Goal: Navigation & Orientation: Find specific page/section

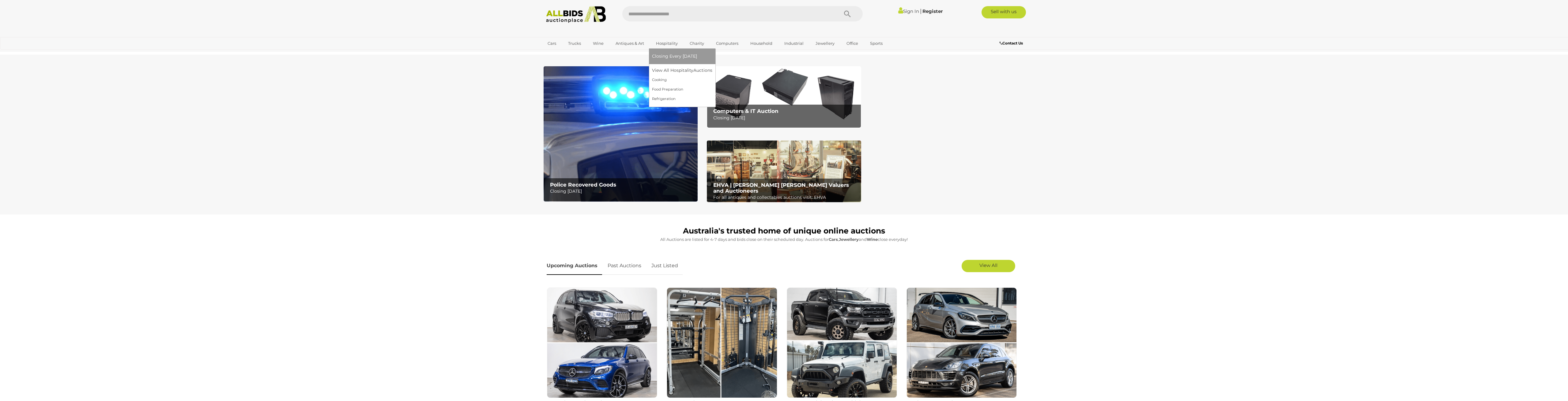
click at [673, 57] on span "Closing Every [DATE]" at bounding box center [675, 56] width 45 height 5
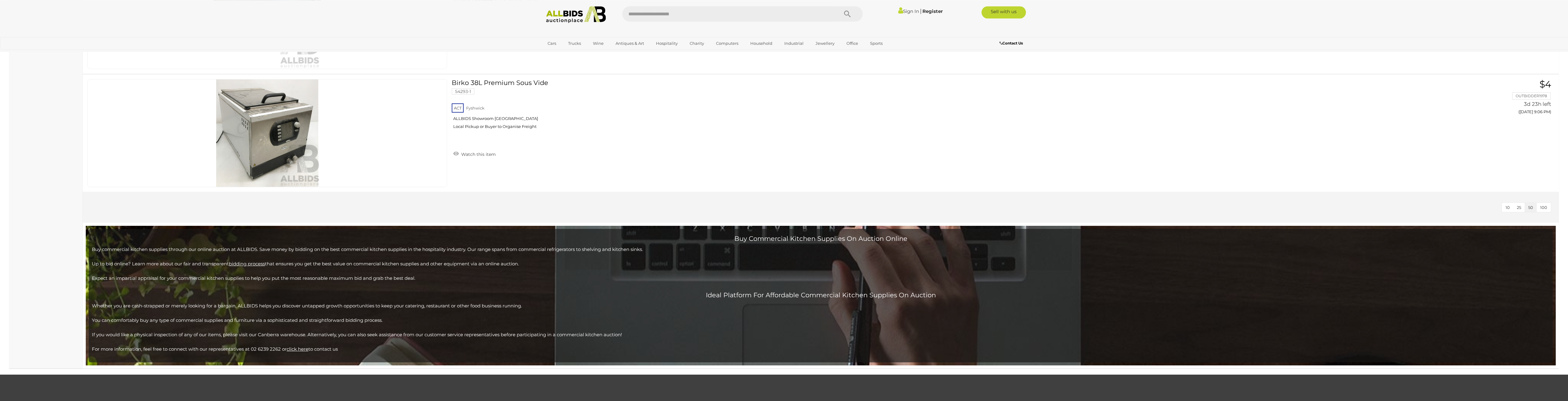
scroll to position [1407, 0]
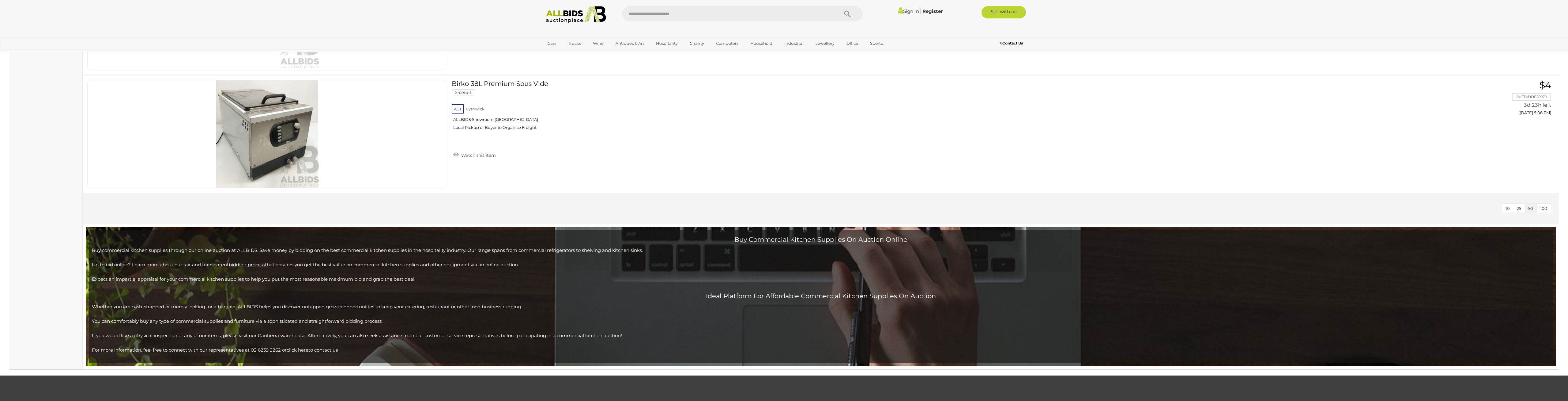
drag, startPoint x: 531, startPoint y: 219, endPoint x: 533, endPoint y: 205, distance: 14.1
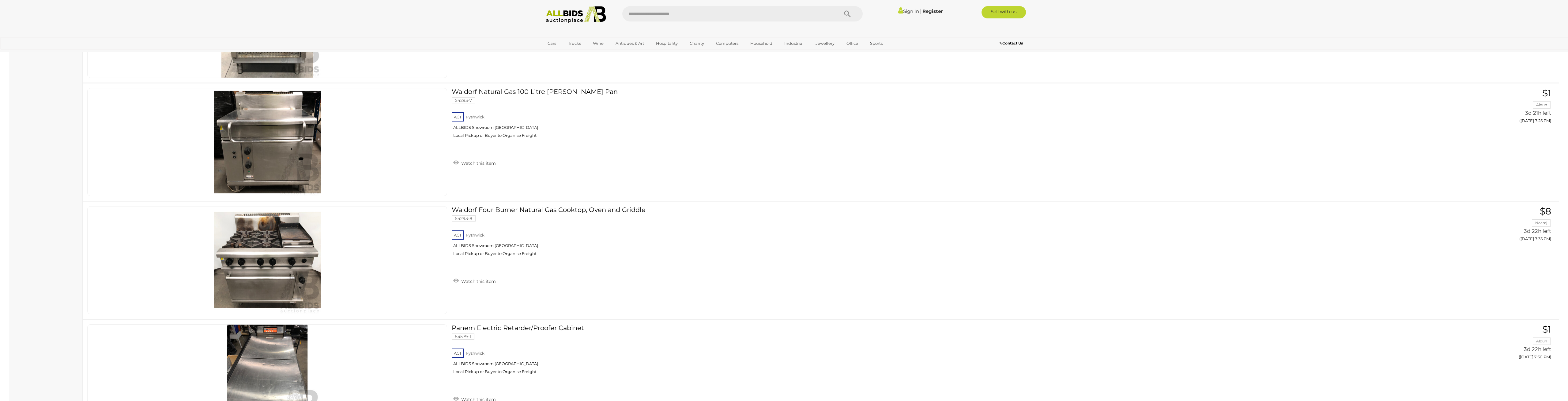
scroll to position [0, 0]
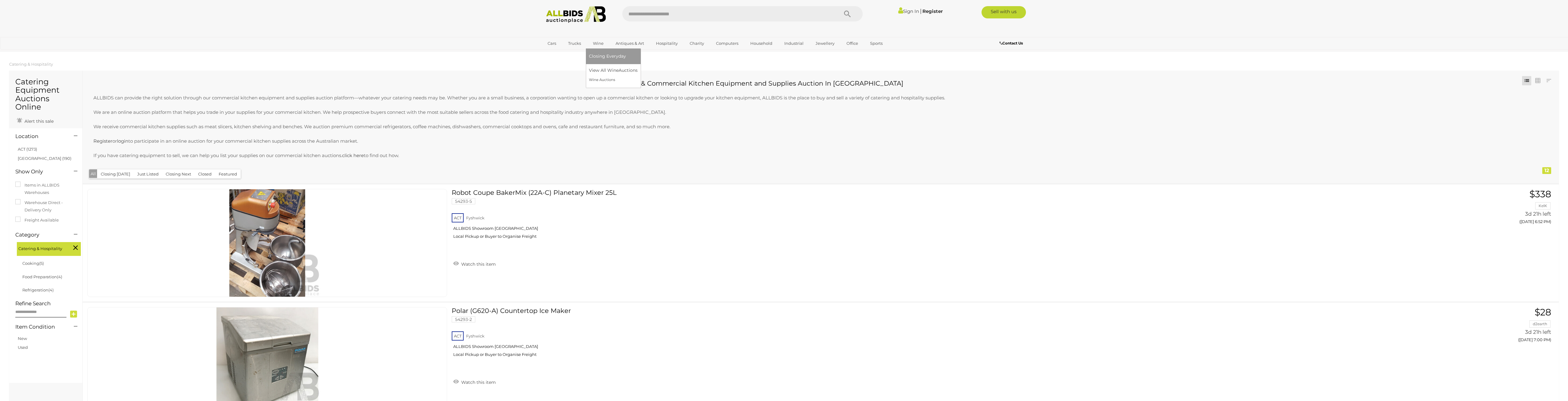
click at [606, 39] on link "Wine" at bounding box center [598, 43] width 19 height 10
click at [732, 55] on span "Closing Every [DATE]" at bounding box center [734, 56] width 45 height 5
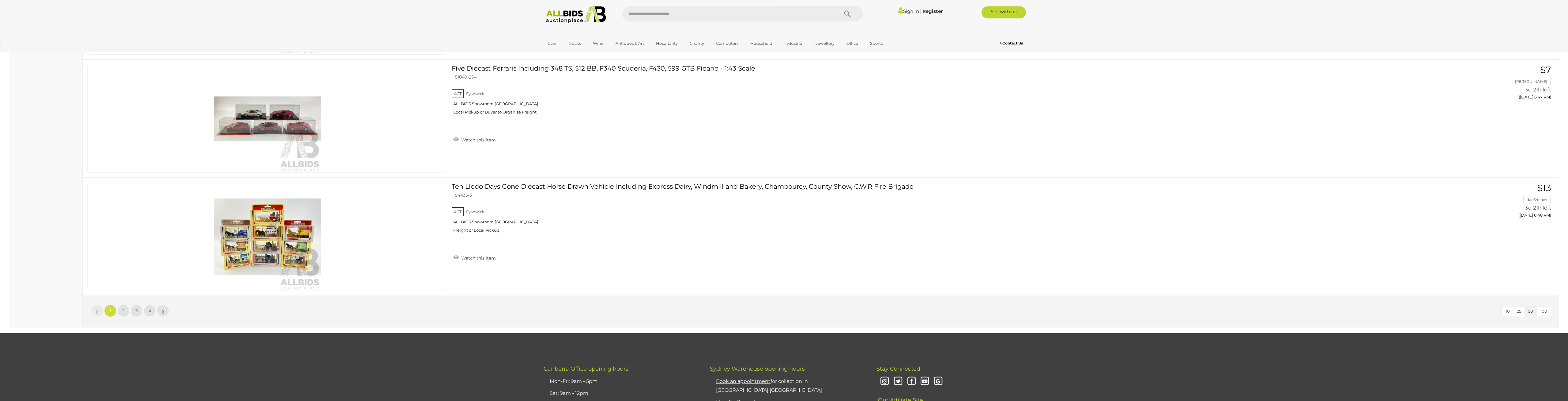
scroll to position [5816, 0]
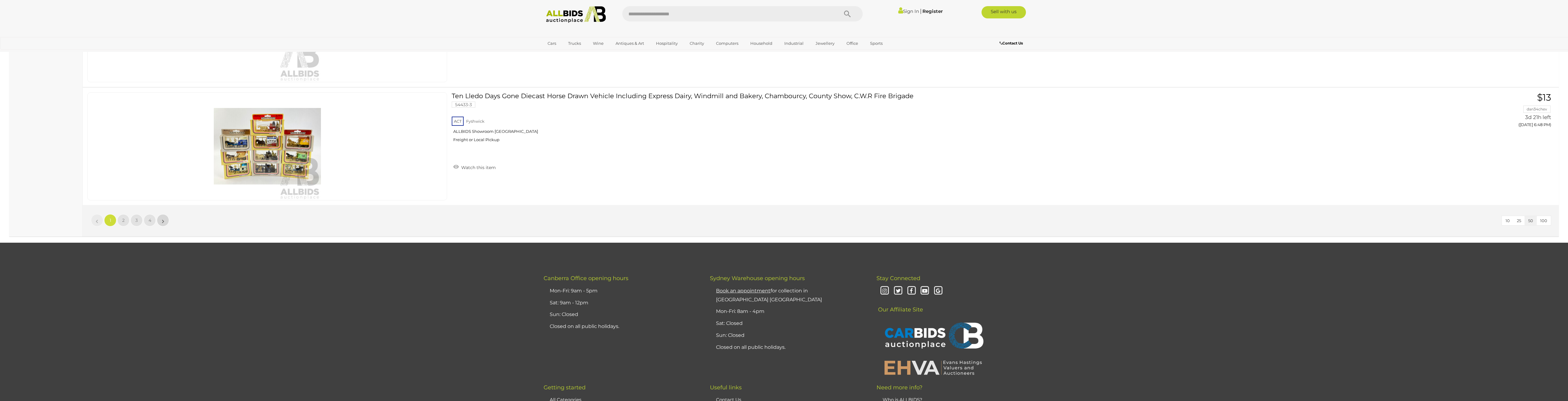
click at [161, 222] on link "»" at bounding box center [163, 220] width 12 height 12
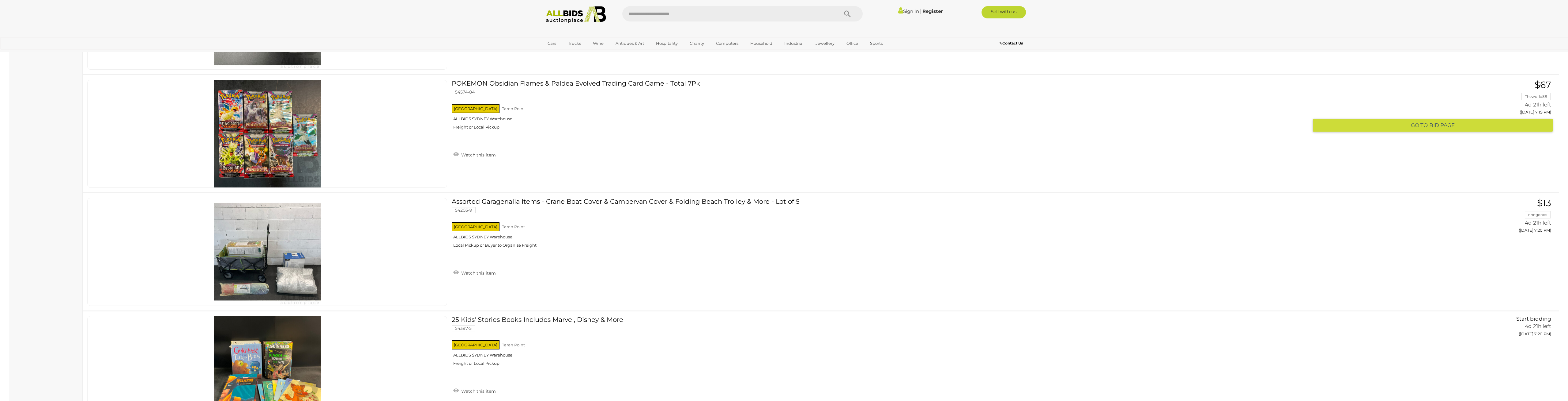
scroll to position [5812, 0]
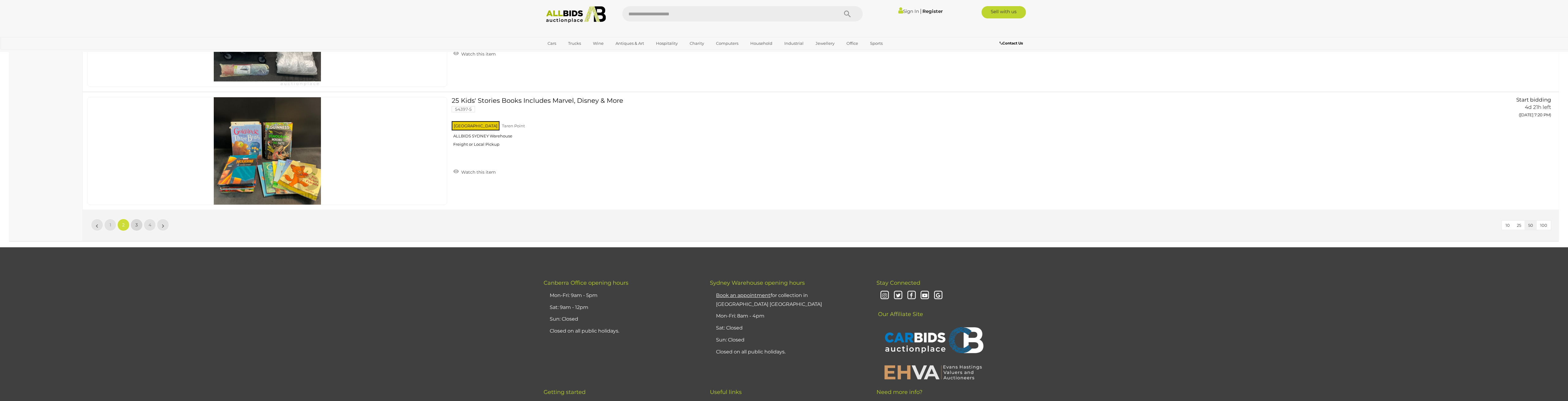
click at [140, 227] on link "3" at bounding box center [137, 225] width 12 height 12
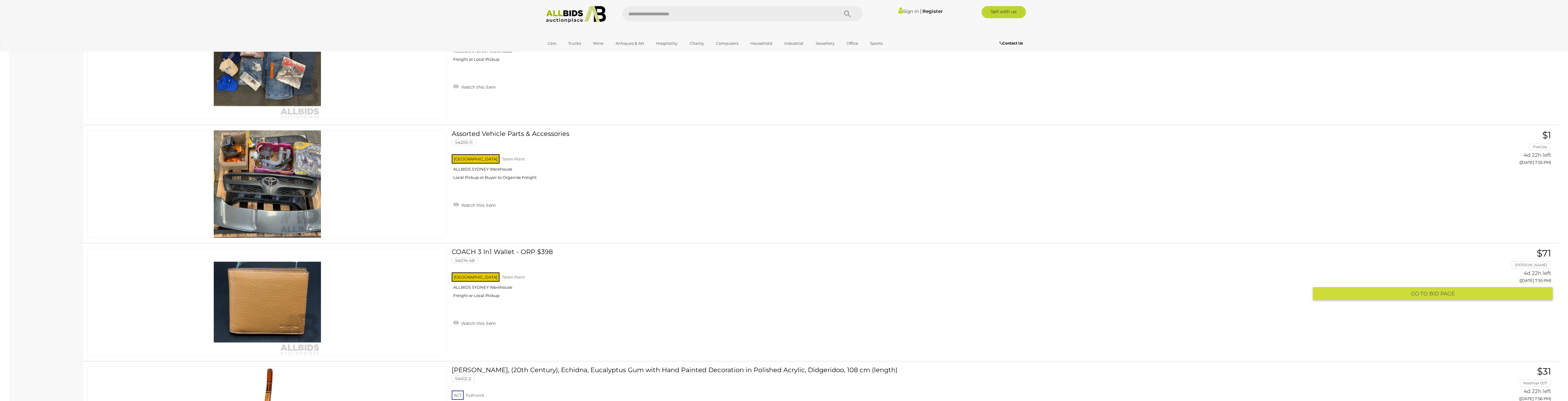
scroll to position [5186, 0]
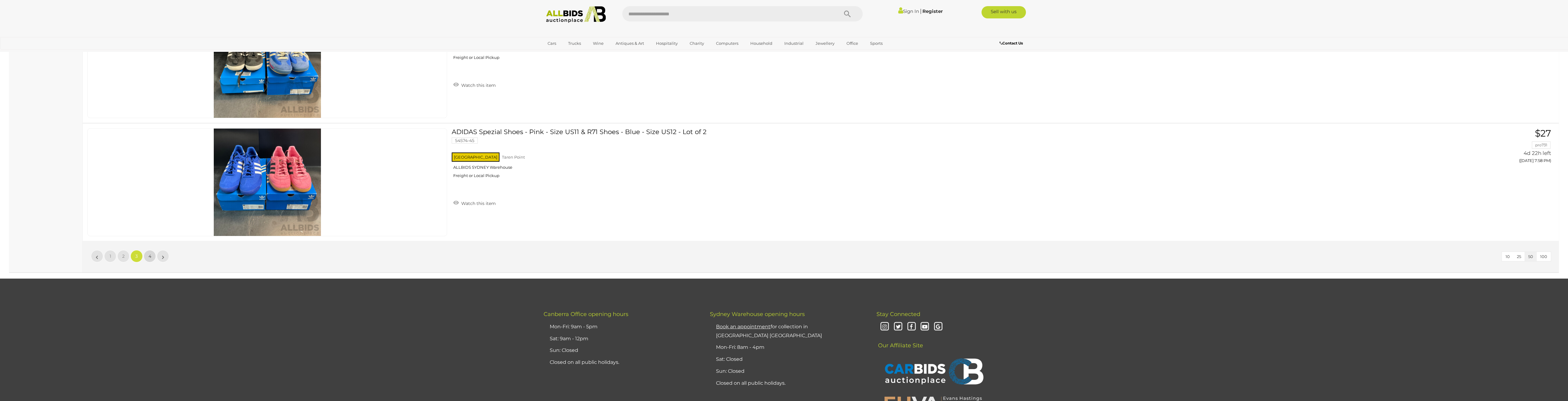
click at [147, 250] on link "4" at bounding box center [150, 256] width 12 height 12
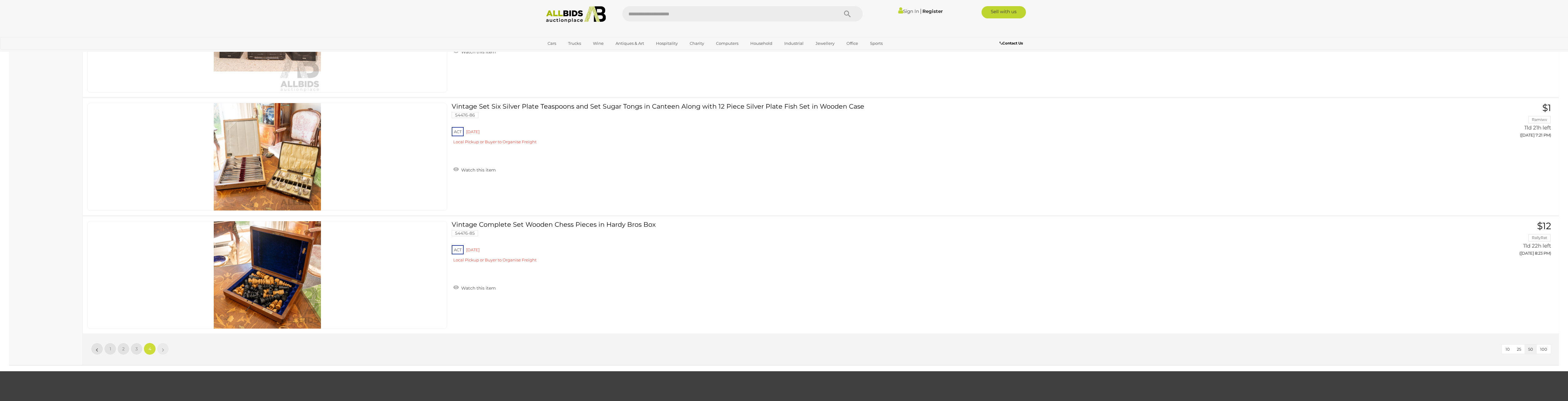
scroll to position [5780, 0]
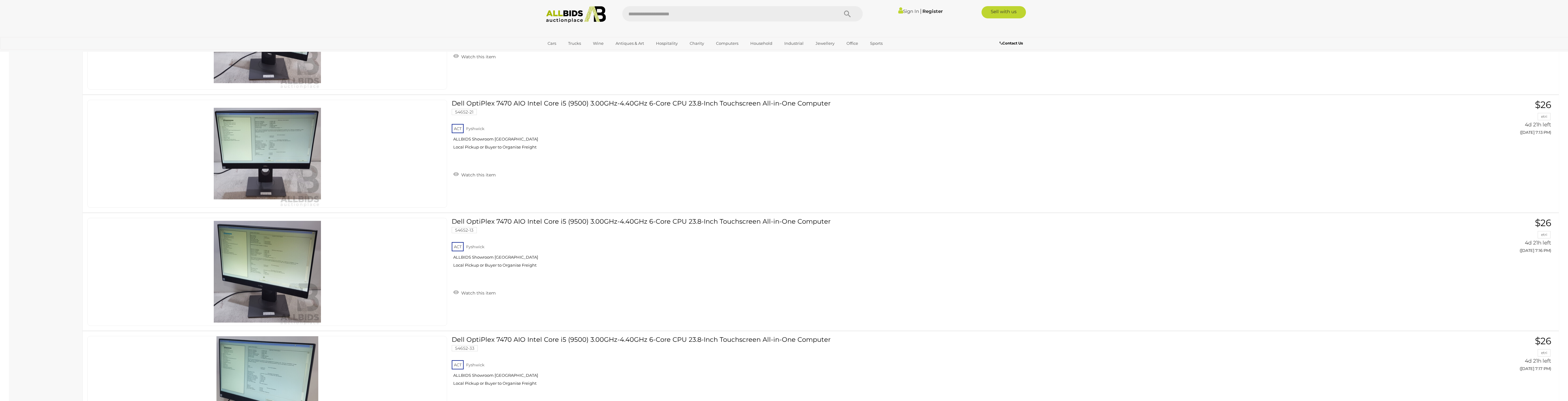
scroll to position [1282, 0]
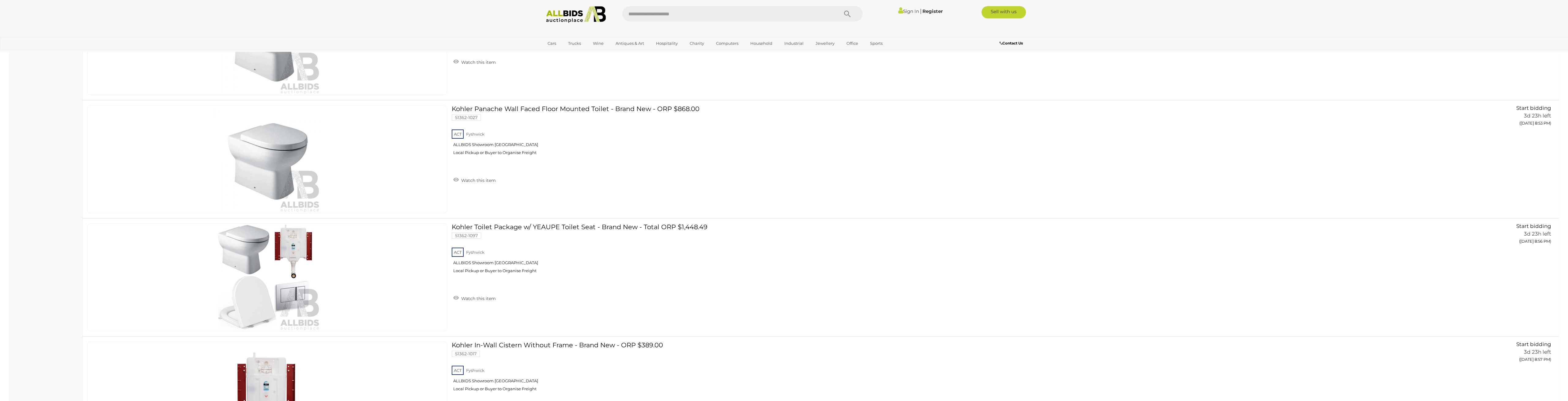
drag, startPoint x: 33, startPoint y: 136, endPoint x: 54, endPoint y: 213, distance: 79.8
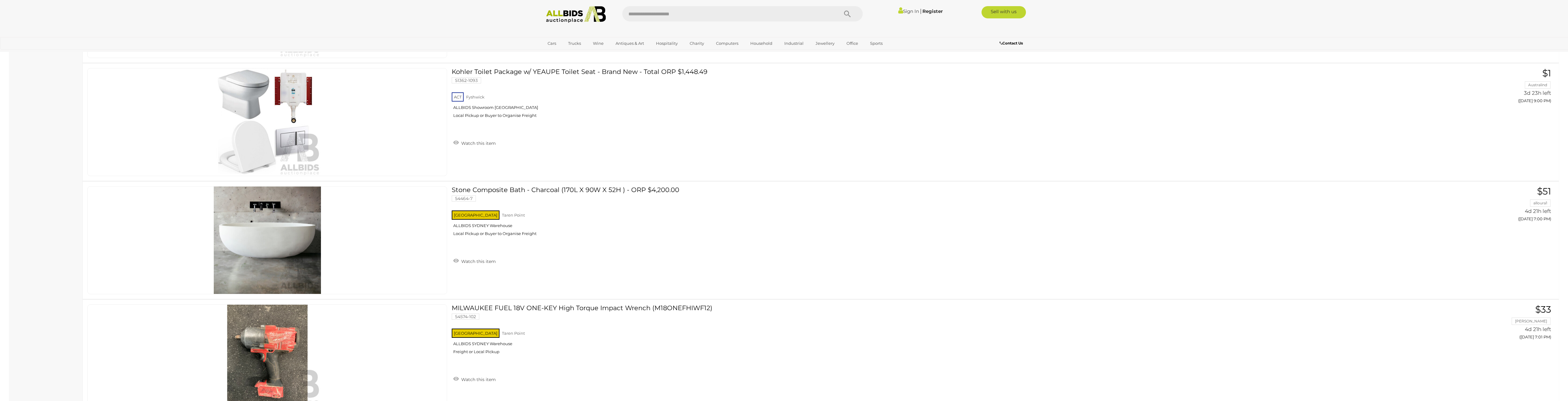
drag, startPoint x: 30, startPoint y: 135, endPoint x: 35, endPoint y: 210, distance: 75.2
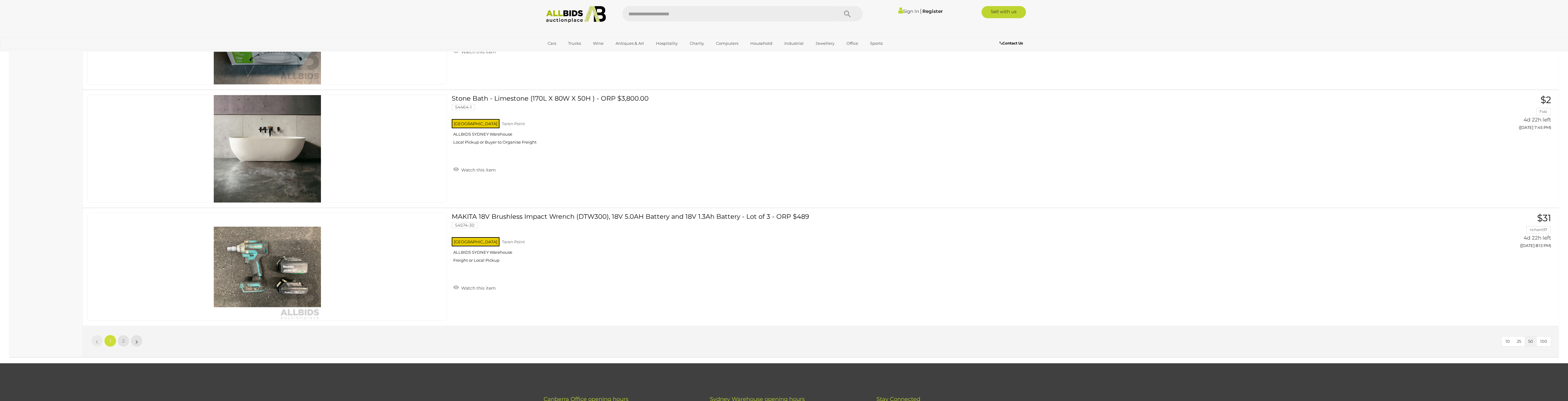
scroll to position [5863, 0]
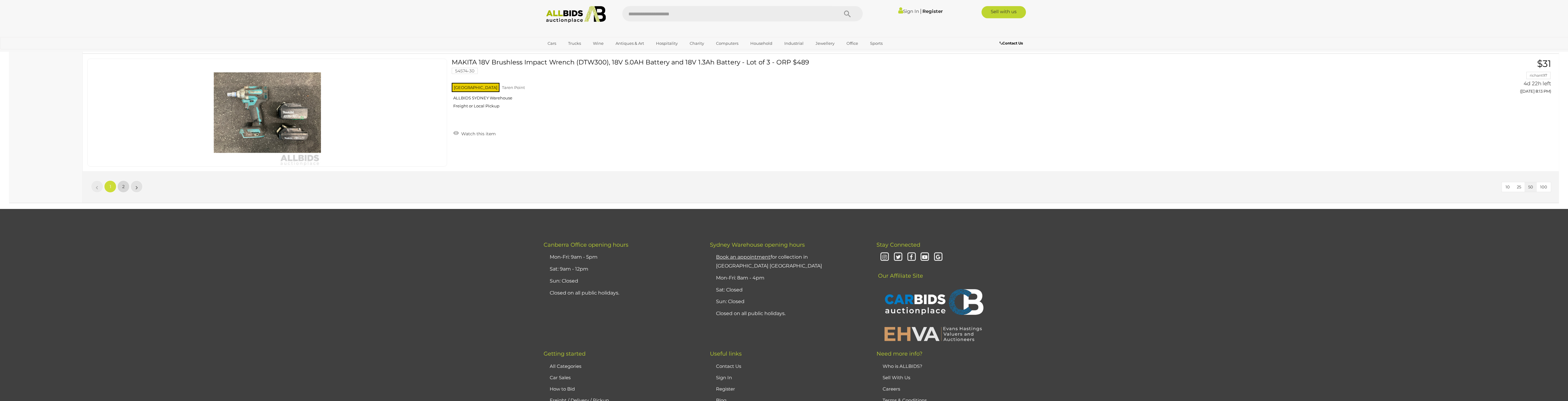
drag, startPoint x: 122, startPoint y: 185, endPoint x: 123, endPoint y: 182, distance: 3.2
click at [122, 186] on span "2" at bounding box center [124, 186] width 3 height 5
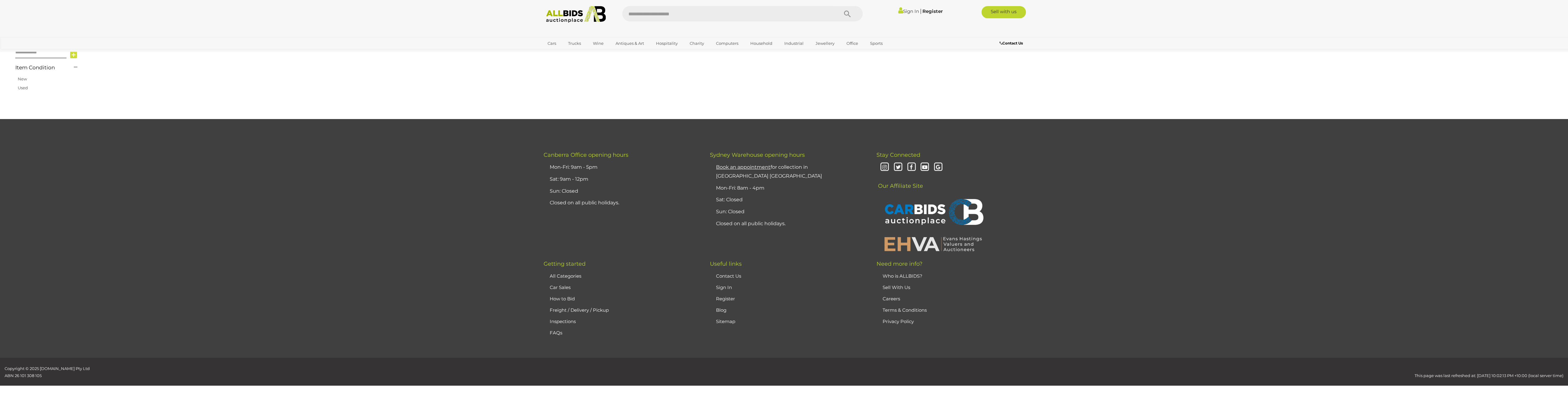
scroll to position [71, 0]
